Goal: Transaction & Acquisition: Obtain resource

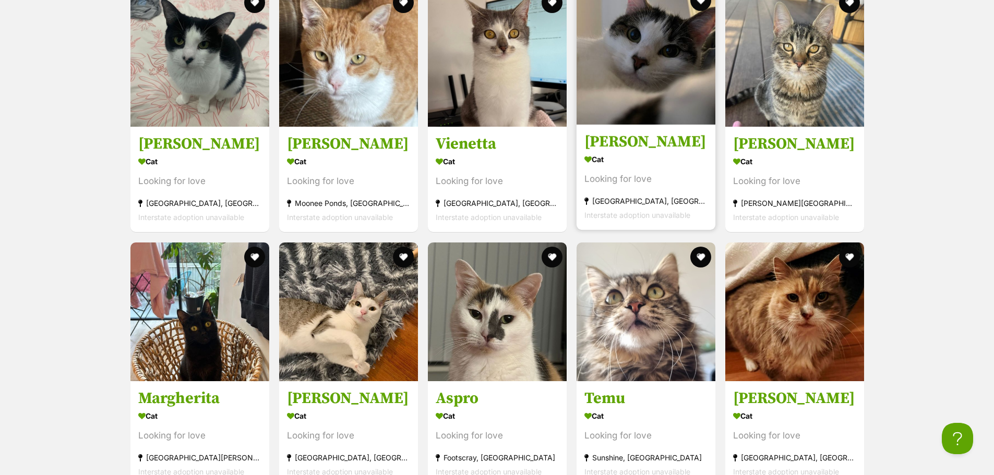
scroll to position [1391, 0]
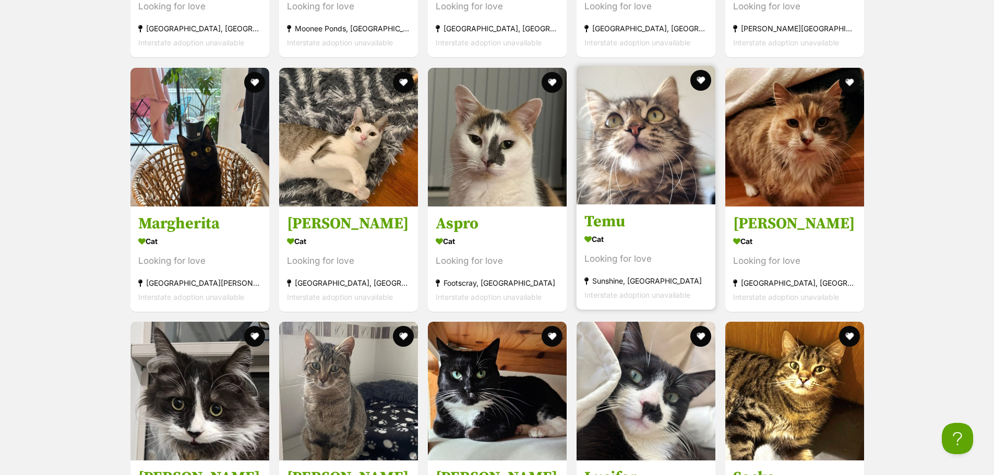
click at [655, 136] on img at bounding box center [645, 135] width 139 height 139
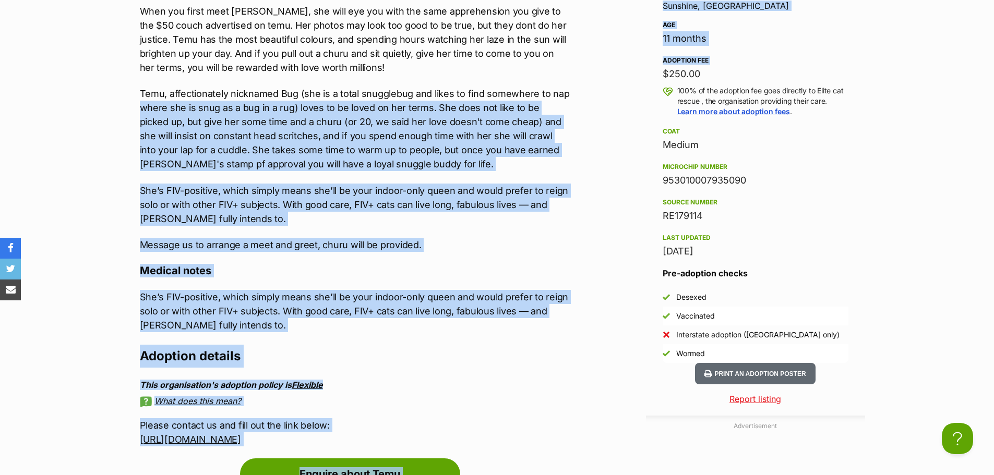
drag, startPoint x: 634, startPoint y: 75, endPoint x: 585, endPoint y: 75, distance: 48.5
click at [585, 75] on div "Advertisement Adoption information I've been adopted! This pet is no longer ava…" at bounding box center [496, 413] width 735 height 1096
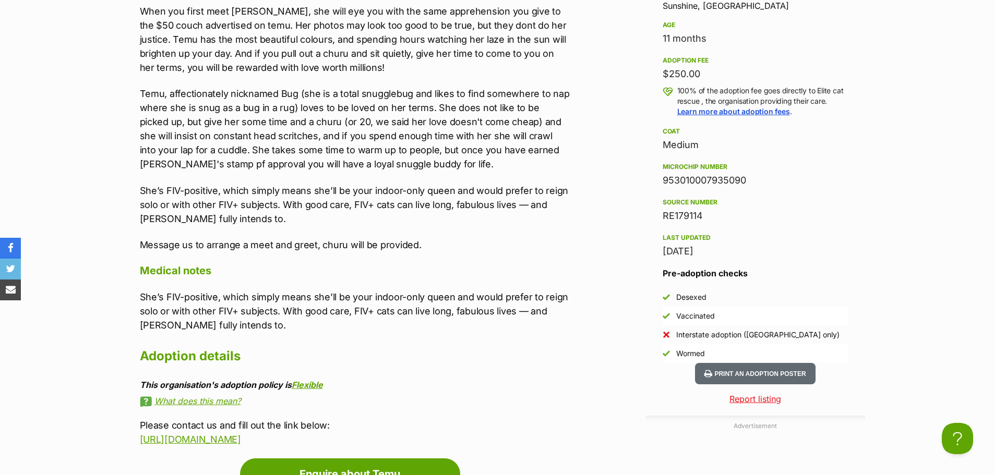
click at [669, 75] on div "$250.00" at bounding box center [755, 74] width 186 height 15
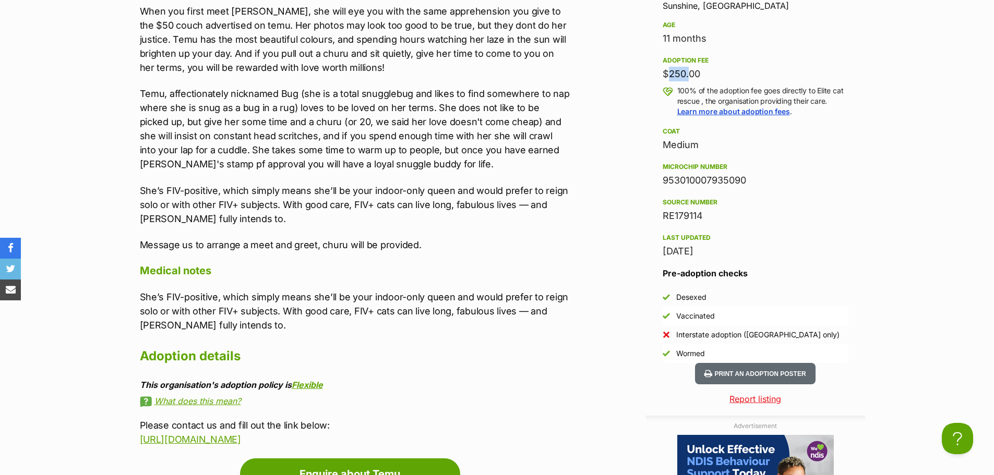
drag, startPoint x: 664, startPoint y: 75, endPoint x: 684, endPoint y: 71, distance: 20.7
click at [684, 71] on div "$250.00" at bounding box center [755, 74] width 186 height 15
copy div "$250"
